Goal: Navigation & Orientation: Find specific page/section

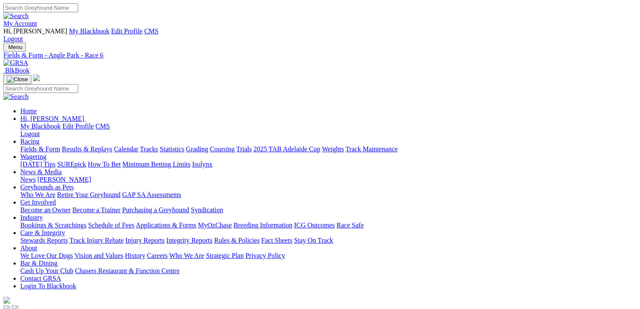
click at [28, 59] on img at bounding box center [15, 63] width 25 height 8
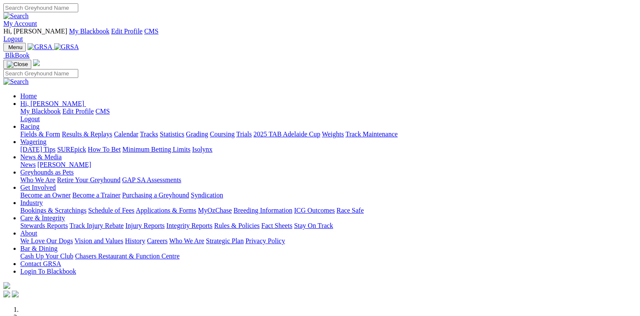
click at [37, 20] on link "My Account" at bounding box center [20, 23] width 34 height 7
